Goal: Task Accomplishment & Management: Use online tool/utility

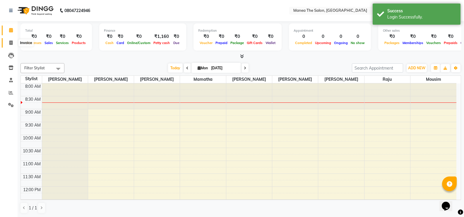
click at [8, 40] on span at bounding box center [11, 43] width 10 height 7
select select "5514"
select select "service"
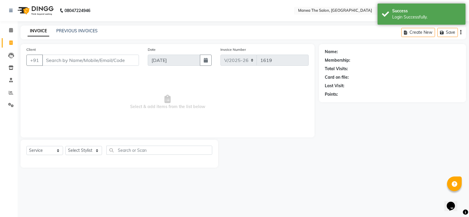
click at [62, 62] on input "Client" at bounding box center [90, 60] width 97 height 11
